Goal: Task Accomplishment & Management: Use online tool/utility

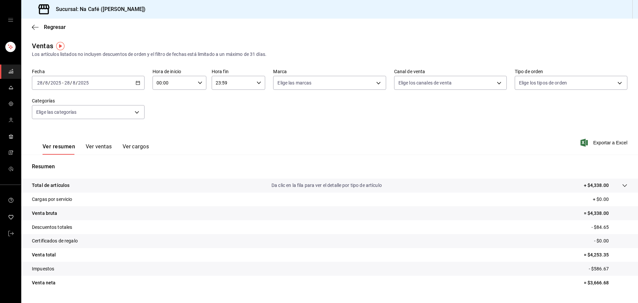
click at [138, 83] on icon "button" at bounding box center [138, 82] width 5 height 5
click at [59, 164] on font "Rango de fechas" at bounding box center [55, 162] width 35 height 5
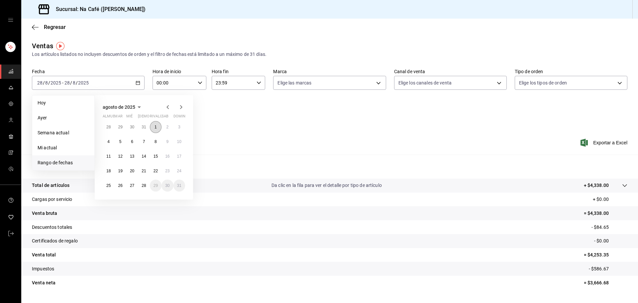
click at [155, 125] on font "1" at bounding box center [156, 127] width 2 height 5
click at [145, 186] on font "28" at bounding box center [144, 185] width 4 height 5
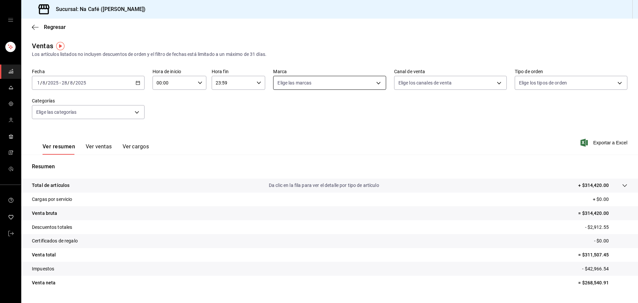
click at [377, 82] on body "Sucursal: Na Café ([PERSON_NAME]) Regresar Ventas Los artículos listados no inc…" at bounding box center [319, 151] width 638 height 303
click at [312, 146] on font "Nutrición Avanzada" at bounding box center [311, 145] width 42 height 5
type input "a272d3d9-eb3c-419b-9379-c2c0032a49e6"
checkbox input "true"
click at [443, 144] on div at bounding box center [319, 151] width 638 height 303
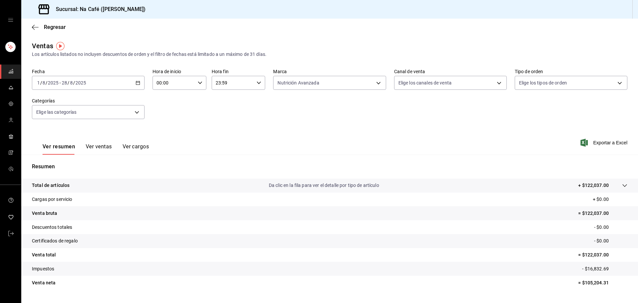
click at [104, 146] on font "Ver ventas" at bounding box center [99, 146] width 26 height 6
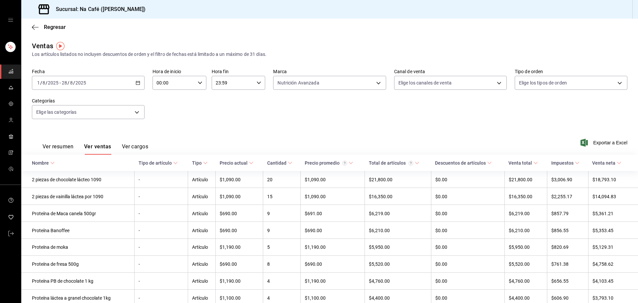
click at [288, 113] on div "Fecha [DATE] [DATE] - [DATE] [DATE] Hora de inicio 00:00 Hora de inicio Hora fi…" at bounding box center [330, 97] width 596 height 59
click at [376, 82] on body "Sucursal: Na Café ([PERSON_NAME]) Regresar Ventas Los artículos listados no inc…" at bounding box center [319, 151] width 638 height 303
click at [298, 153] on li "Gafas Nunzia" at bounding box center [327, 160] width 111 height 15
type input "a272d3d9-eb3c-419b-9379-c2c0032a49e6,b248e77d-450b-4ce5-8280-b42eeabf785d"
checkbox input "true"
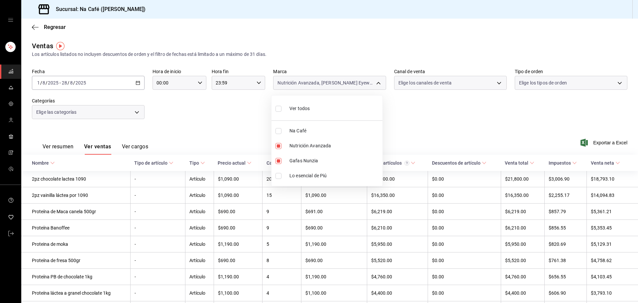
click at [281, 147] on ul "Ver todos Na Café Nutrición Avanzada Gafas [PERSON_NAME] Lo esencial de Piú" at bounding box center [327, 140] width 111 height 90
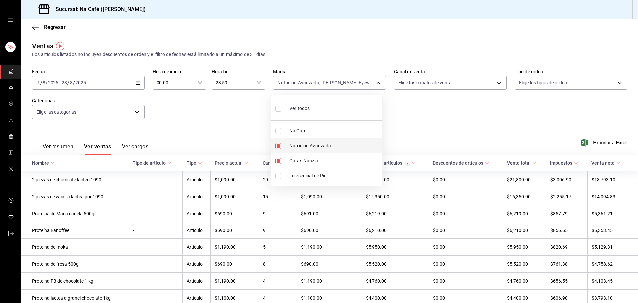
click at [280, 146] on input "checkbox" at bounding box center [279, 146] width 6 height 6
checkbox input "false"
type input "b248e77d-450b-4ce5-8280-b42eeabf785d"
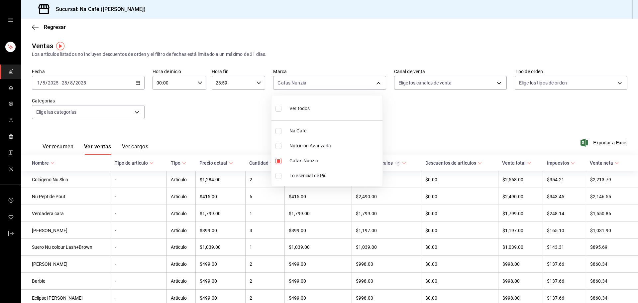
click at [245, 122] on div at bounding box center [319, 151] width 638 height 303
click at [610, 142] on font "Exportar a Excel" at bounding box center [610, 142] width 34 height 5
